Goal: Information Seeking & Learning: Find specific fact

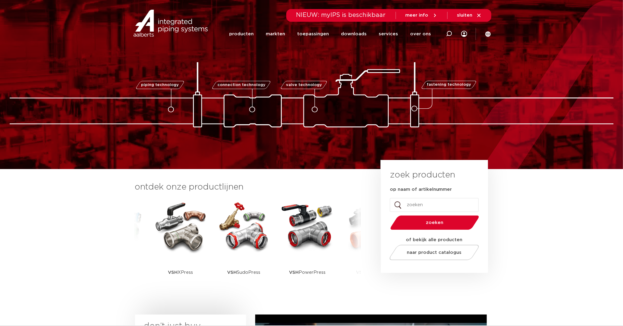
click at [174, 237] on img at bounding box center [180, 226] width 54 height 54
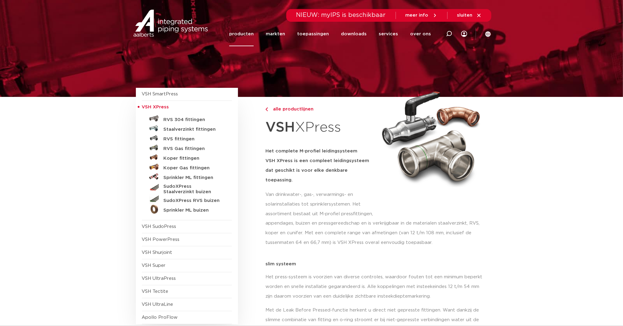
click at [177, 127] on h5 "Staalverzinkt fittingen" at bounding box center [194, 129] width 60 height 5
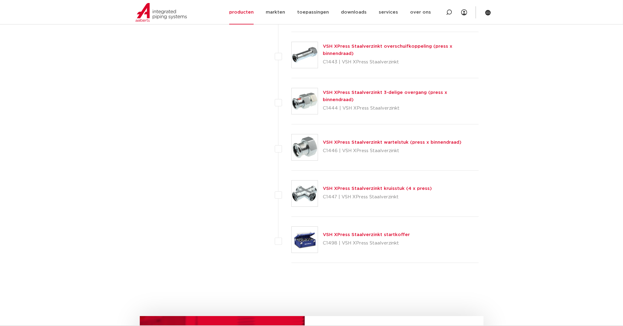
scroll to position [1543, 0]
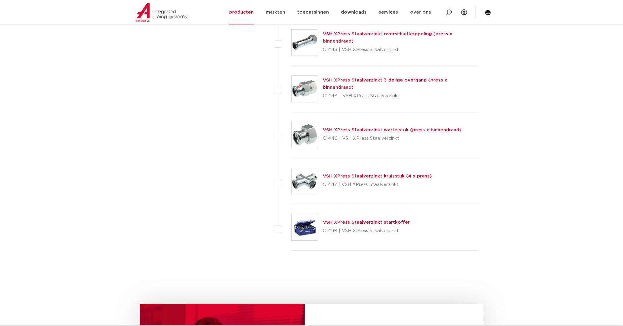
click at [415, 132] on link "VSH XPress Staalverzinkt wartelstuk (press x binnendraad)" at bounding box center [392, 130] width 139 height 5
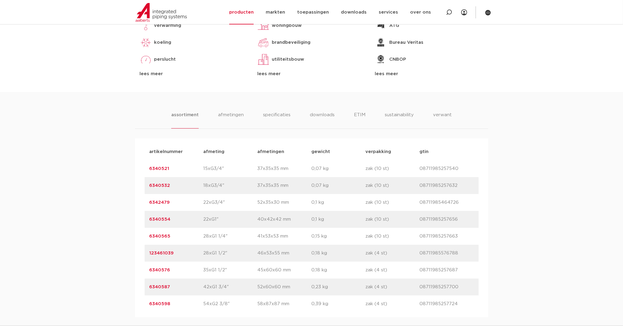
scroll to position [335, 0]
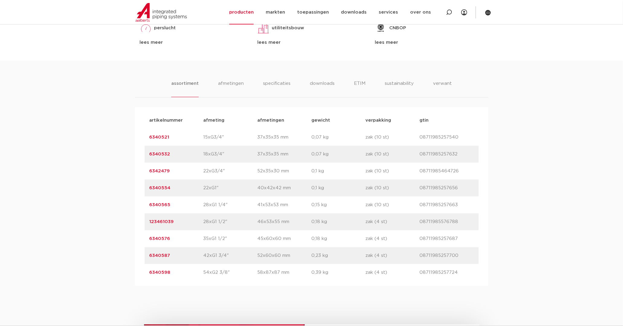
drag, startPoint x: 148, startPoint y: 170, endPoint x: 171, endPoint y: 171, distance: 22.3
click at [171, 171] on div "artikelnummer 6342479 afmeting 22xG3/4" [GEOGRAPHIC_DATA] 52x35x30 mm gewicht 0…" at bounding box center [312, 171] width 334 height 17
drag, startPoint x: 171, startPoint y: 171, endPoint x: 159, endPoint y: 171, distance: 11.5
copy link "6342479"
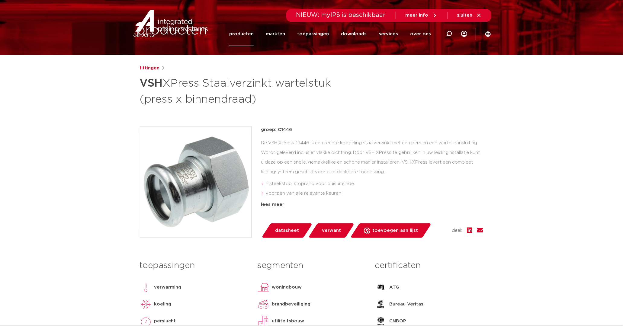
scroll to position [0, 0]
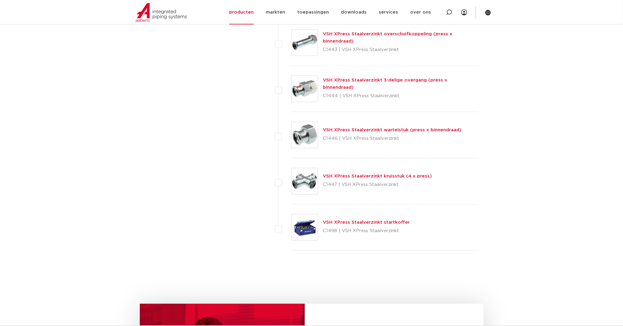
scroll to position [1475, 0]
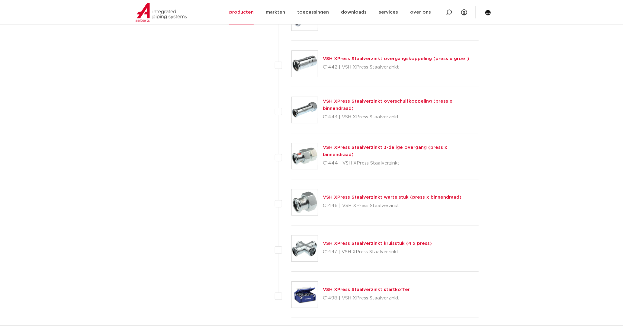
click at [378, 149] on link "VSH XPress Staalverzinkt 3-delige overgang (press x binnendraad)" at bounding box center [385, 151] width 124 height 12
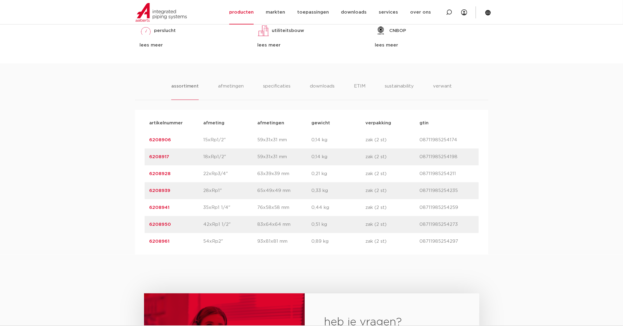
scroll to position [335, 0]
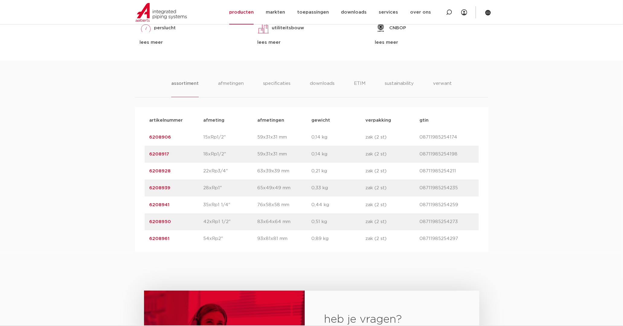
drag, startPoint x: 146, startPoint y: 173, endPoint x: 170, endPoint y: 172, distance: 23.9
click at [170, 172] on div "artikelnummer 6208928 afmeting 22xRp3/4" [GEOGRAPHIC_DATA] 63x39x39 mm gewicht …" at bounding box center [312, 171] width 334 height 17
drag, startPoint x: 170, startPoint y: 172, endPoint x: 166, endPoint y: 172, distance: 3.9
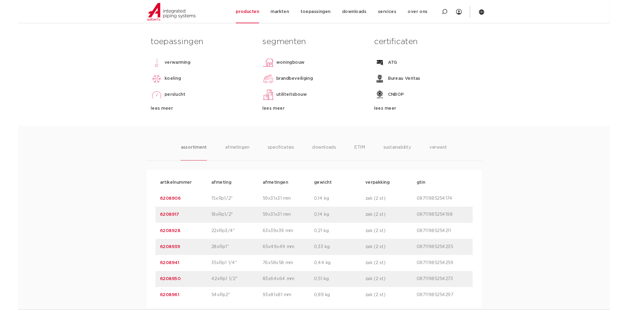
scroll to position [101, 0]
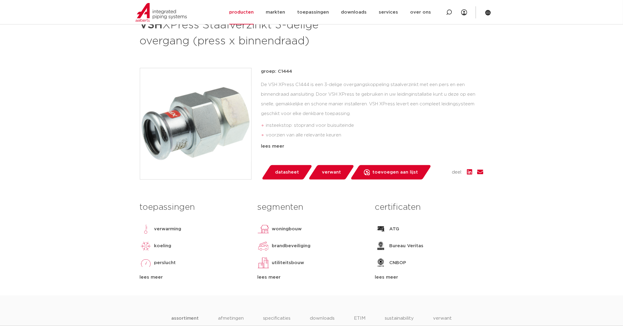
click at [200, 118] on img at bounding box center [195, 123] width 111 height 111
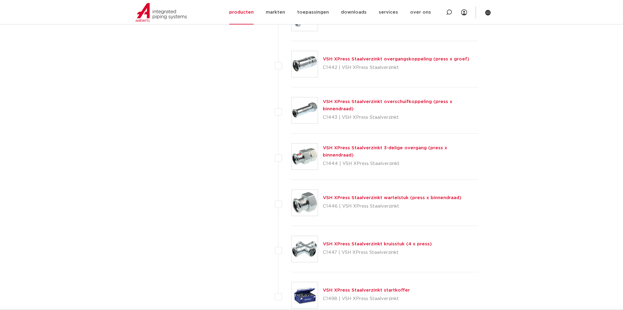
click at [355, 150] on link "VSH XPress Staalverzinkt 3-delige overgang (press x binnendraad)" at bounding box center [385, 151] width 124 height 12
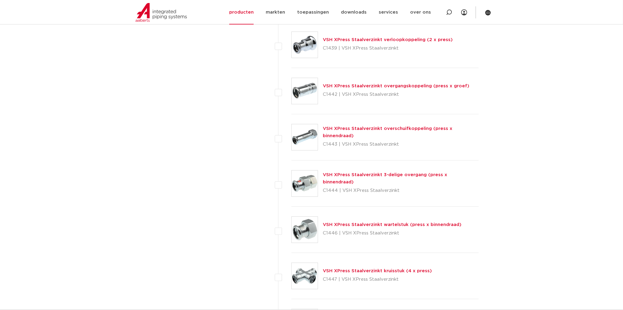
scroll to position [1448, 0]
click at [333, 177] on link "VSH XPress Staalverzinkt 3-delige overgang (press x binnendraad)" at bounding box center [385, 179] width 124 height 12
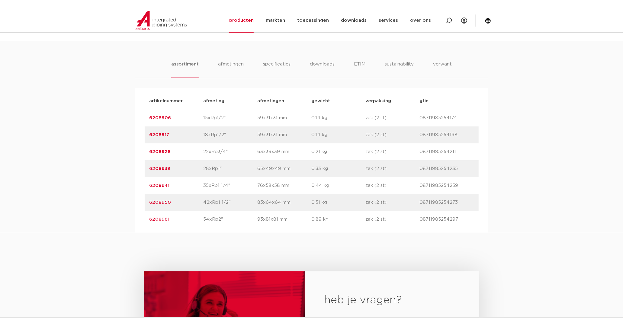
scroll to position [369, 0]
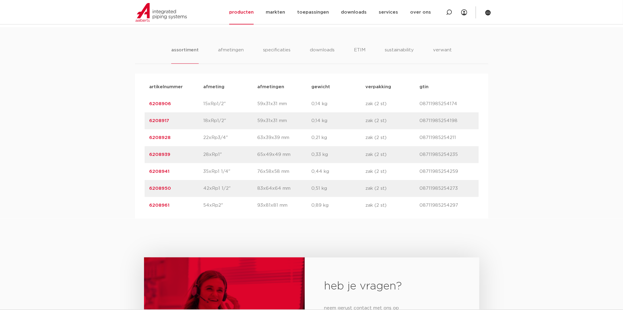
drag, startPoint x: 146, startPoint y: 138, endPoint x: 168, endPoint y: 137, distance: 21.7
click at [168, 137] on div "artikelnummer 6208928 afmeting 22xRp3/4" [GEOGRAPHIC_DATA] 63x39x39 mm gewicht …" at bounding box center [312, 137] width 334 height 17
drag, startPoint x: 168, startPoint y: 137, endPoint x: 164, endPoint y: 137, distance: 4.2
copy link "6208928"
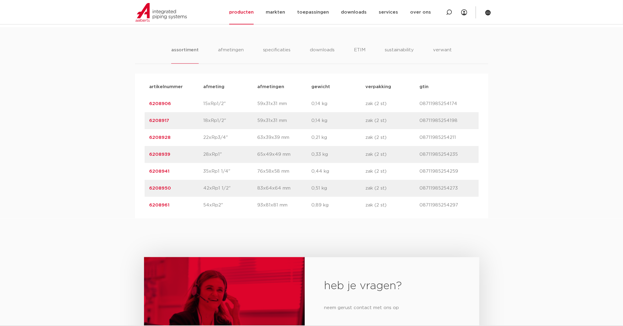
scroll to position [201, 0]
